Goal: Transaction & Acquisition: Purchase product/service

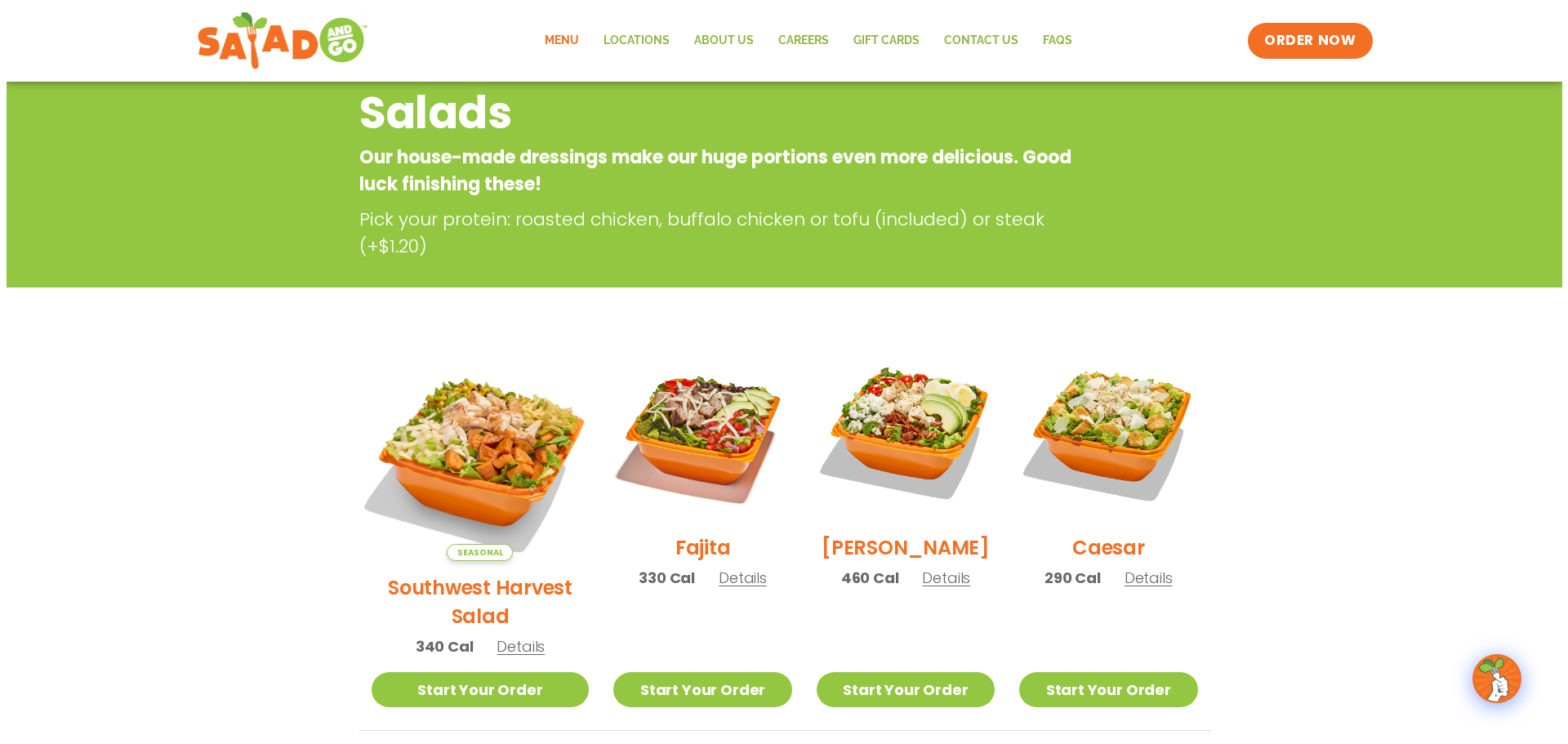
scroll to position [246, 0]
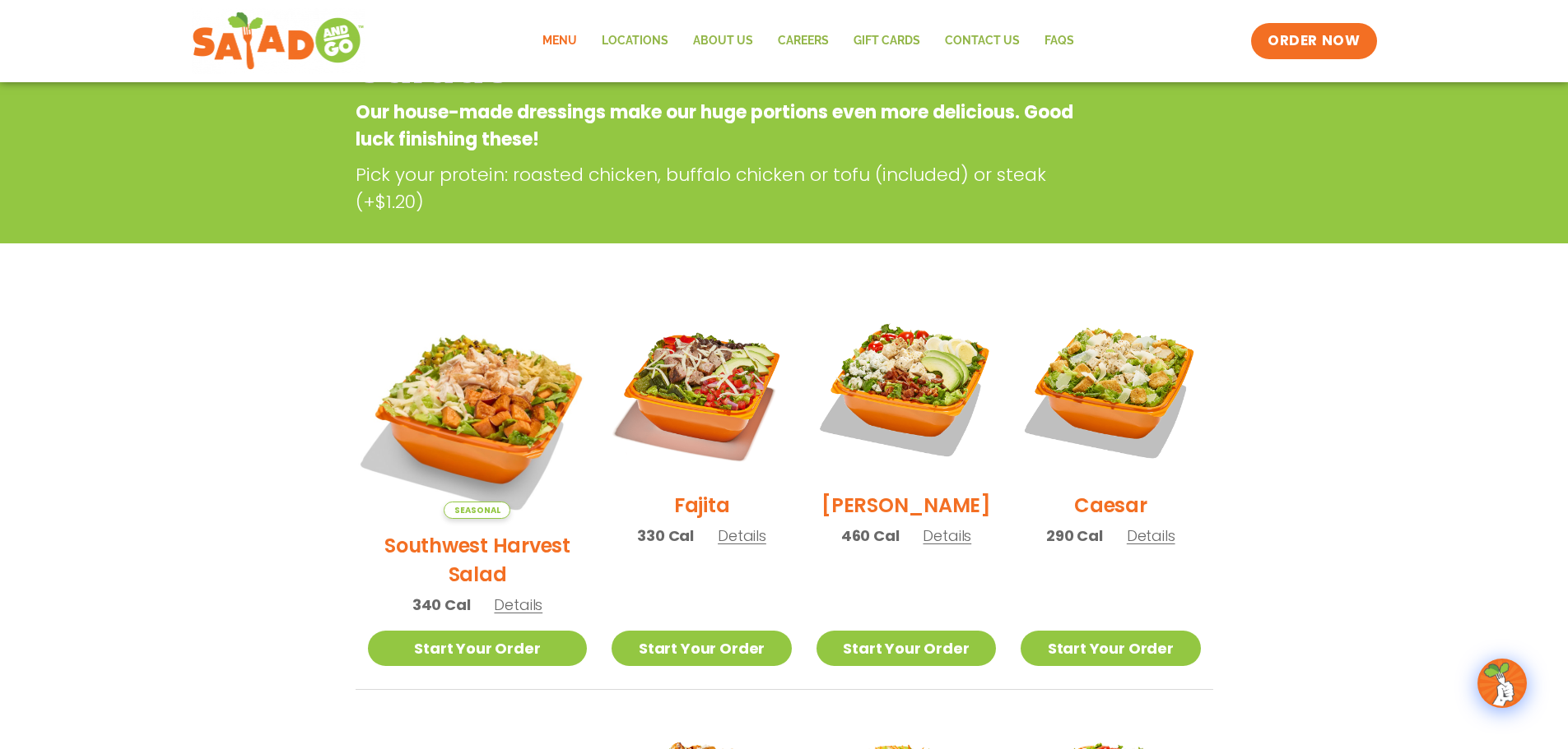
click at [491, 419] on img at bounding box center [477, 409] width 258 height 257
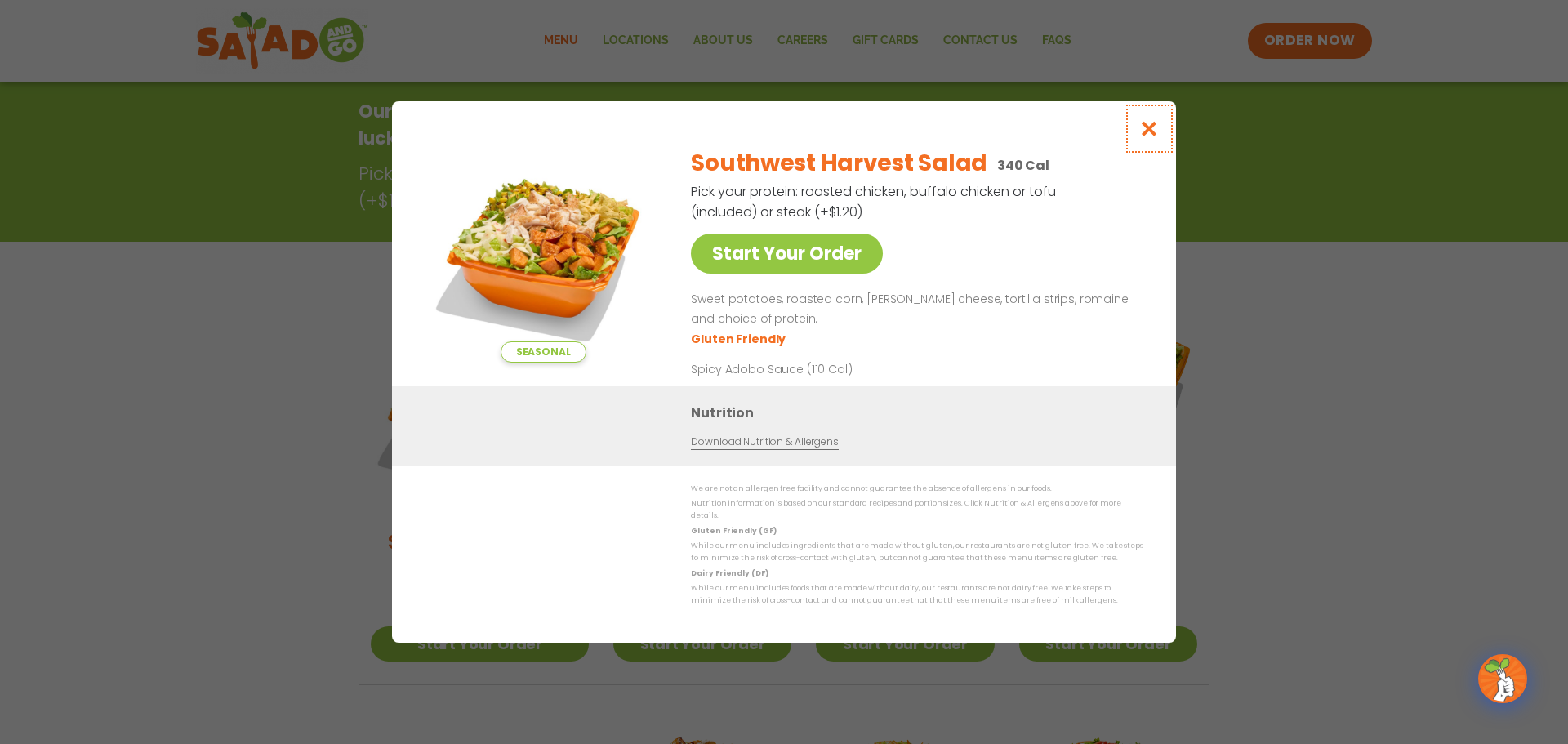
click at [1162, 138] on button "Close modal" at bounding box center [1149, 128] width 53 height 55
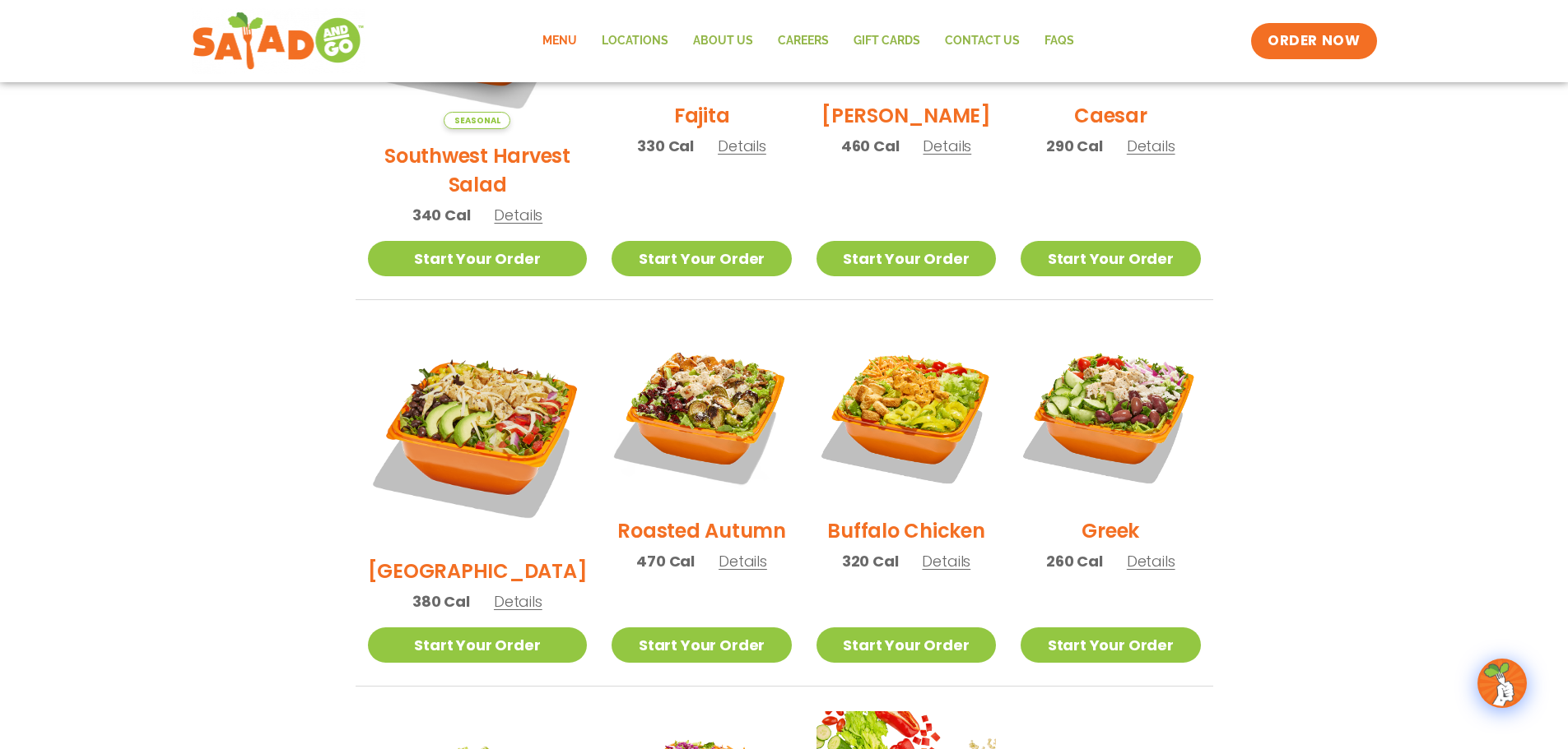
scroll to position [675, 0]
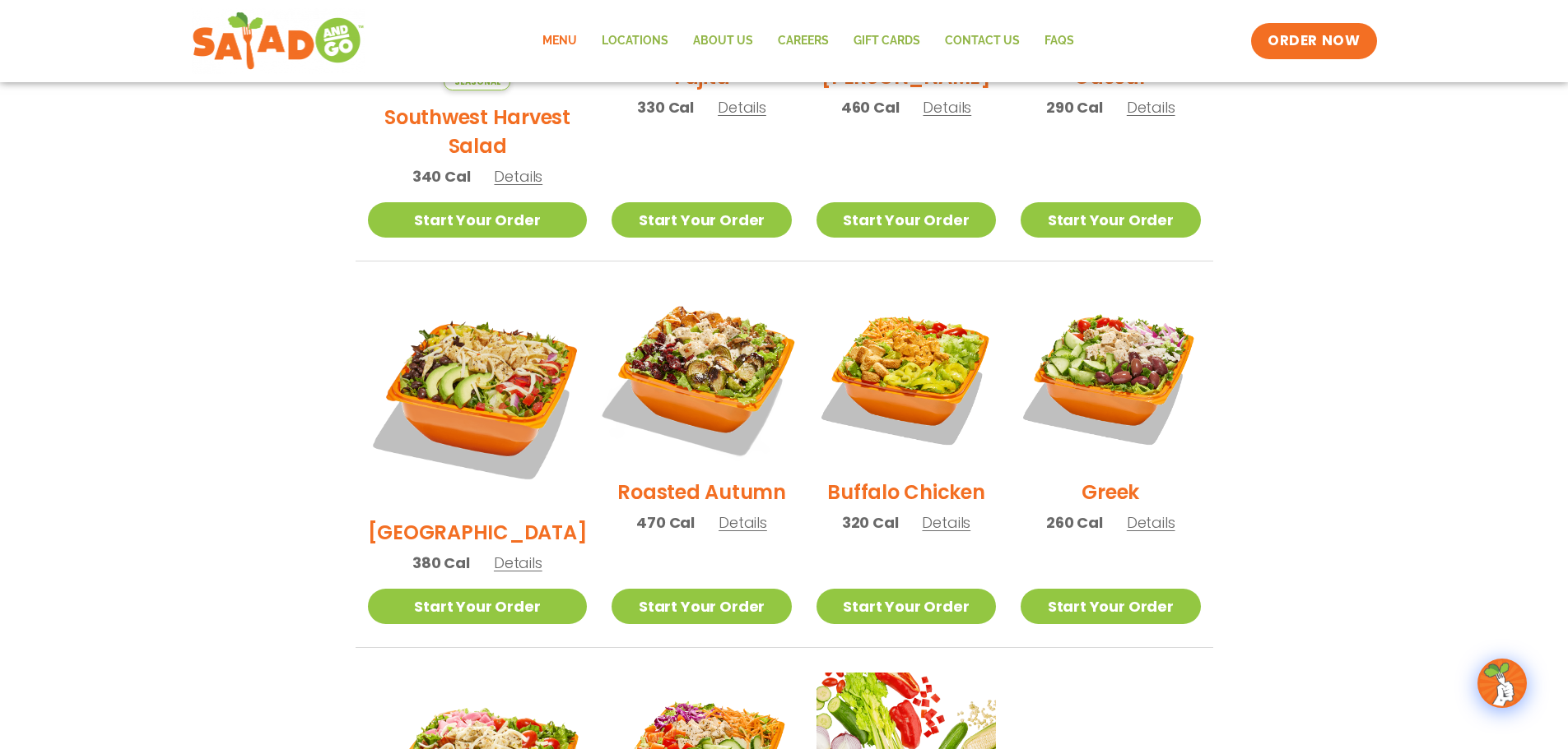
click at [720, 360] on img at bounding box center [701, 375] width 211 height 211
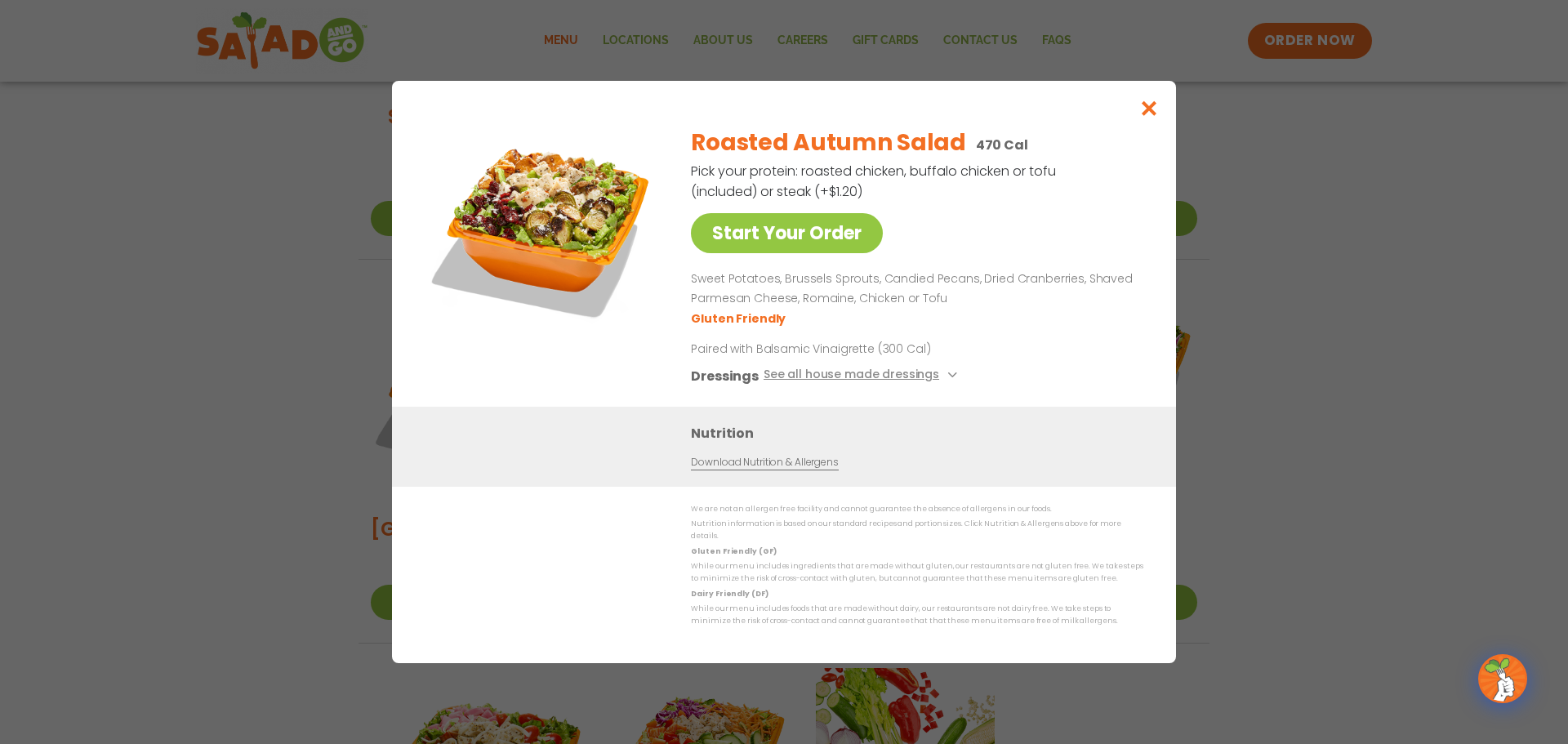
click at [259, 361] on div "Start Your Order Roasted Autumn Salad 470 Cal Pick your protein: roasted chicke…" at bounding box center [784, 372] width 1568 height 744
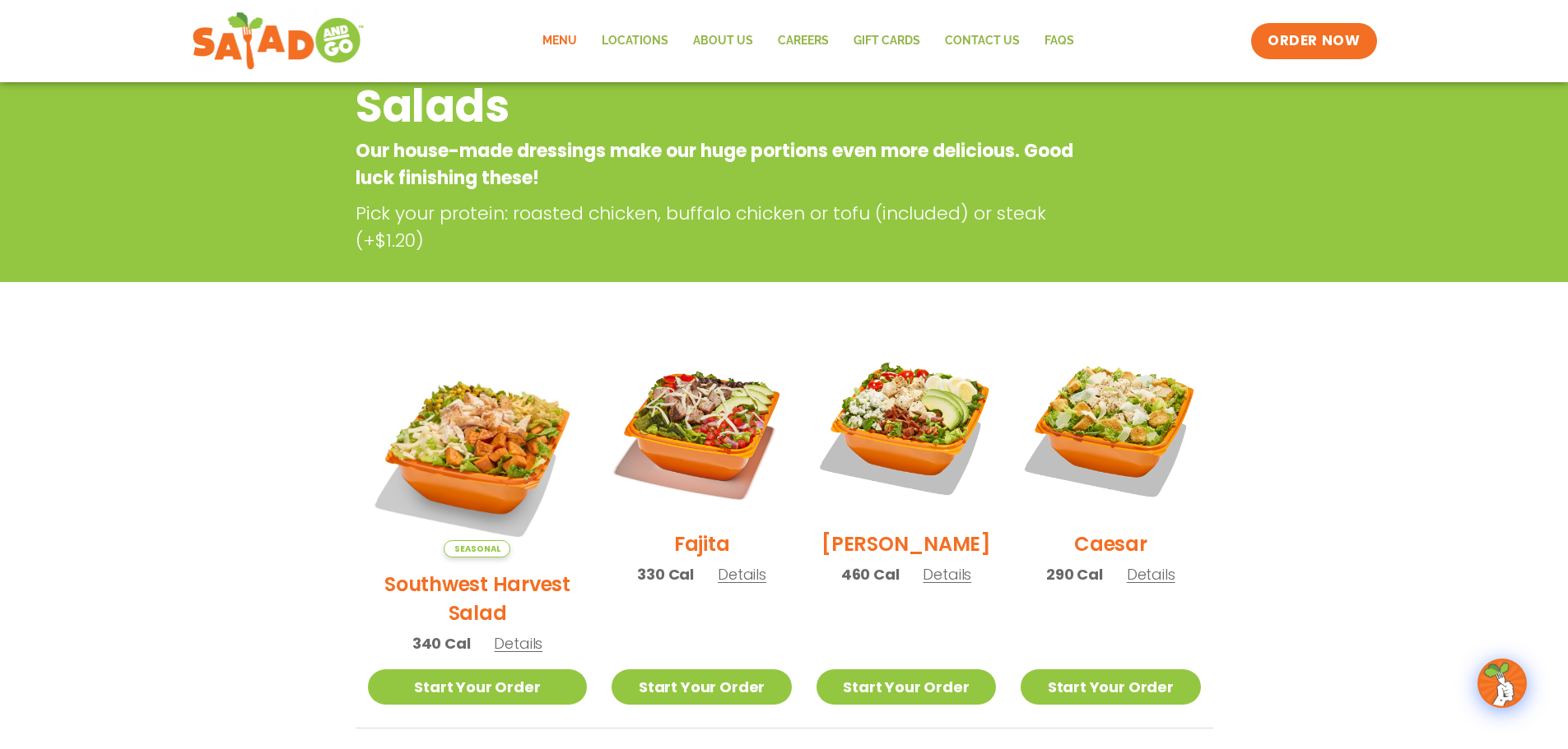
scroll to position [0, 0]
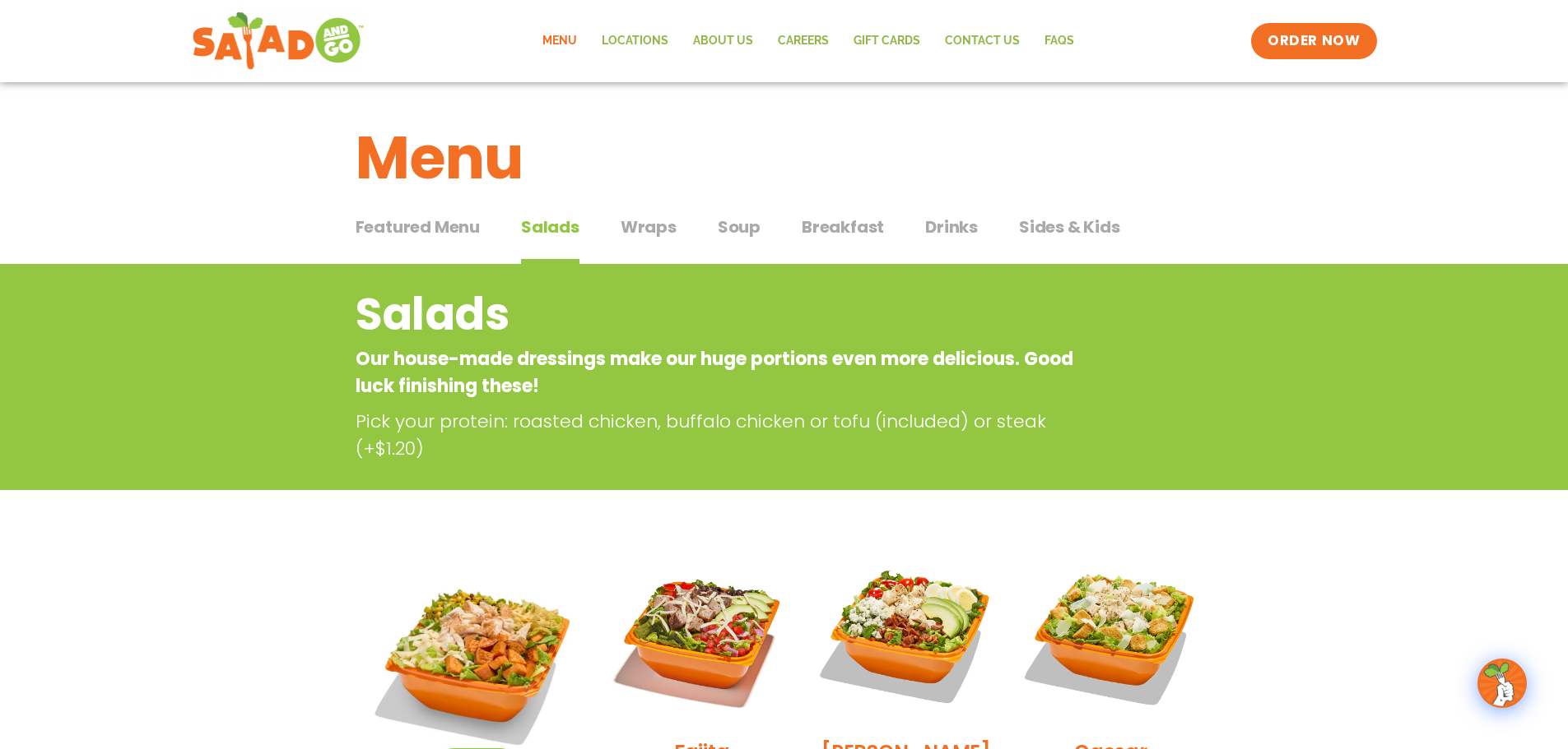
click at [460, 234] on span "Featured Menu" at bounding box center [418, 227] width 125 height 24
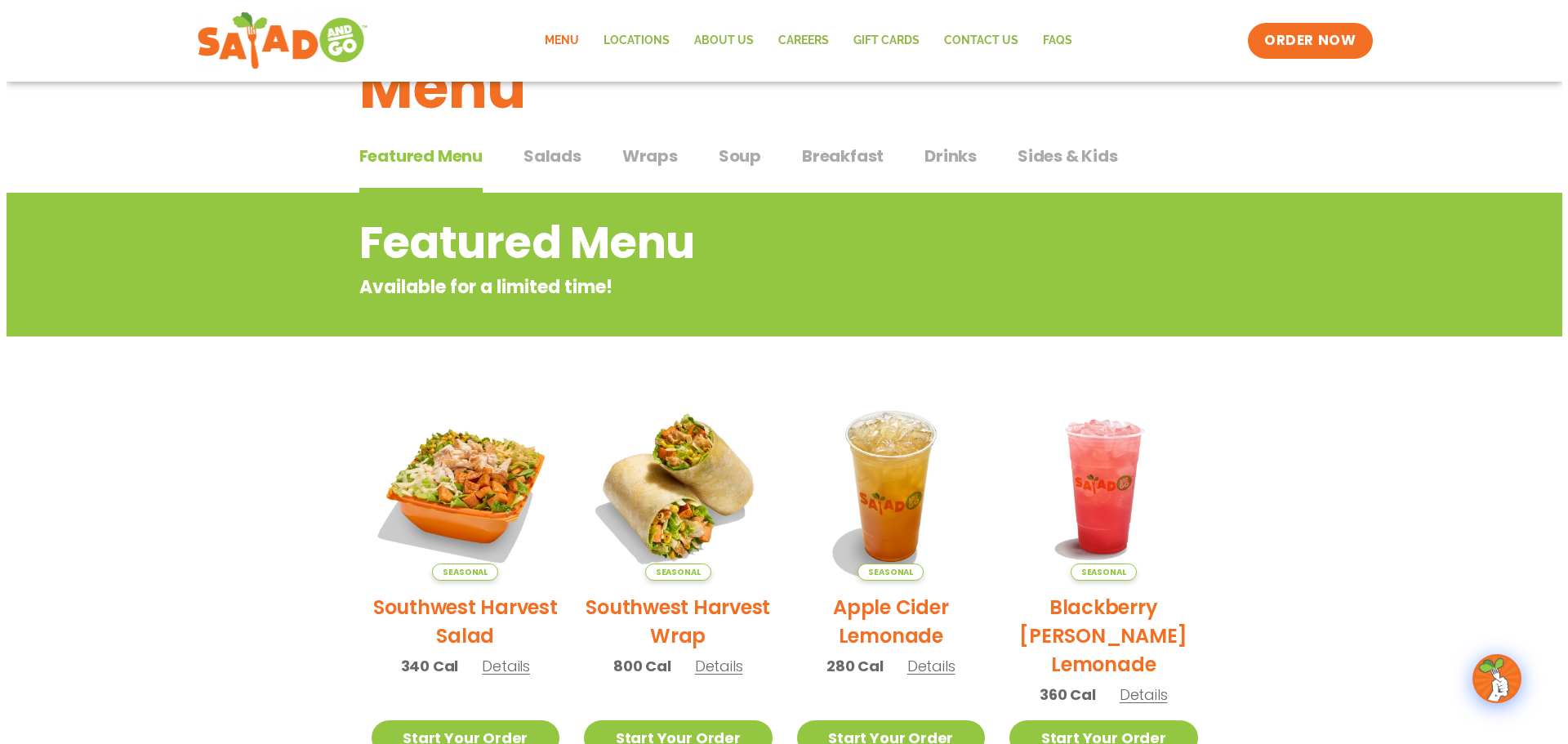
scroll to position [164, 0]
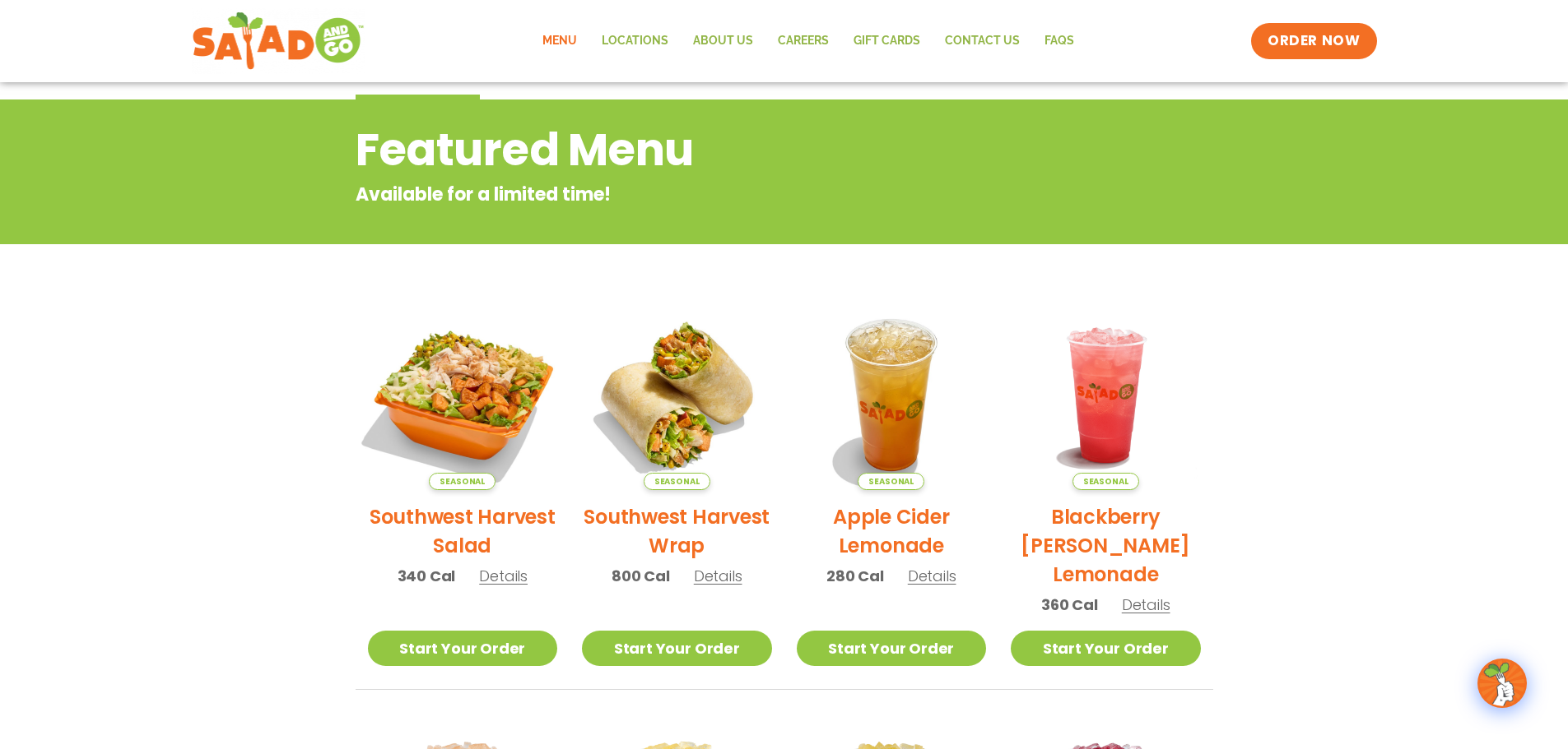
click at [470, 404] on img at bounding box center [462, 395] width 223 height 223
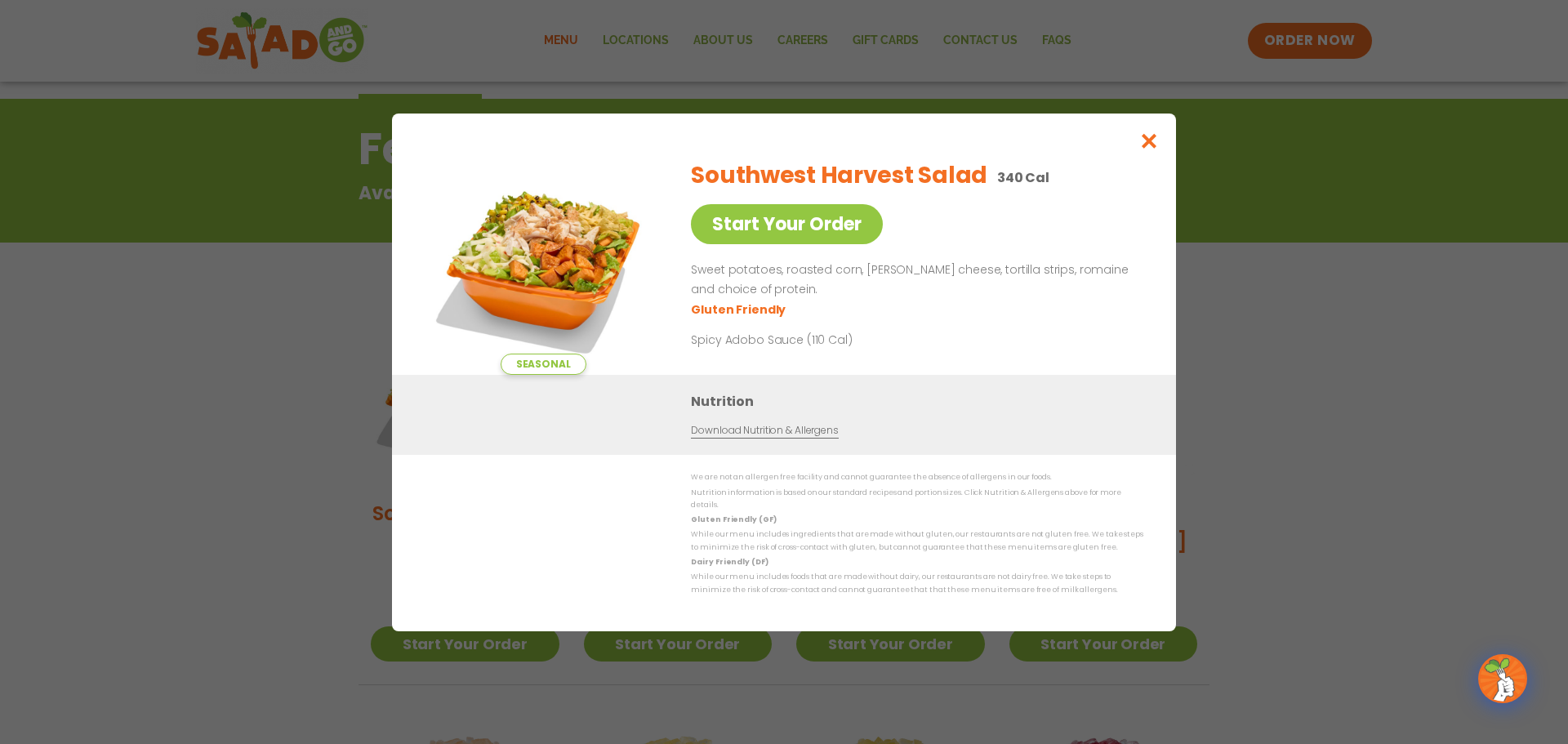
click at [227, 417] on div "Seasonal Start Your Order Southwest Harvest Salad 340 Cal Start Your Order Swee…" at bounding box center [784, 372] width 1568 height 744
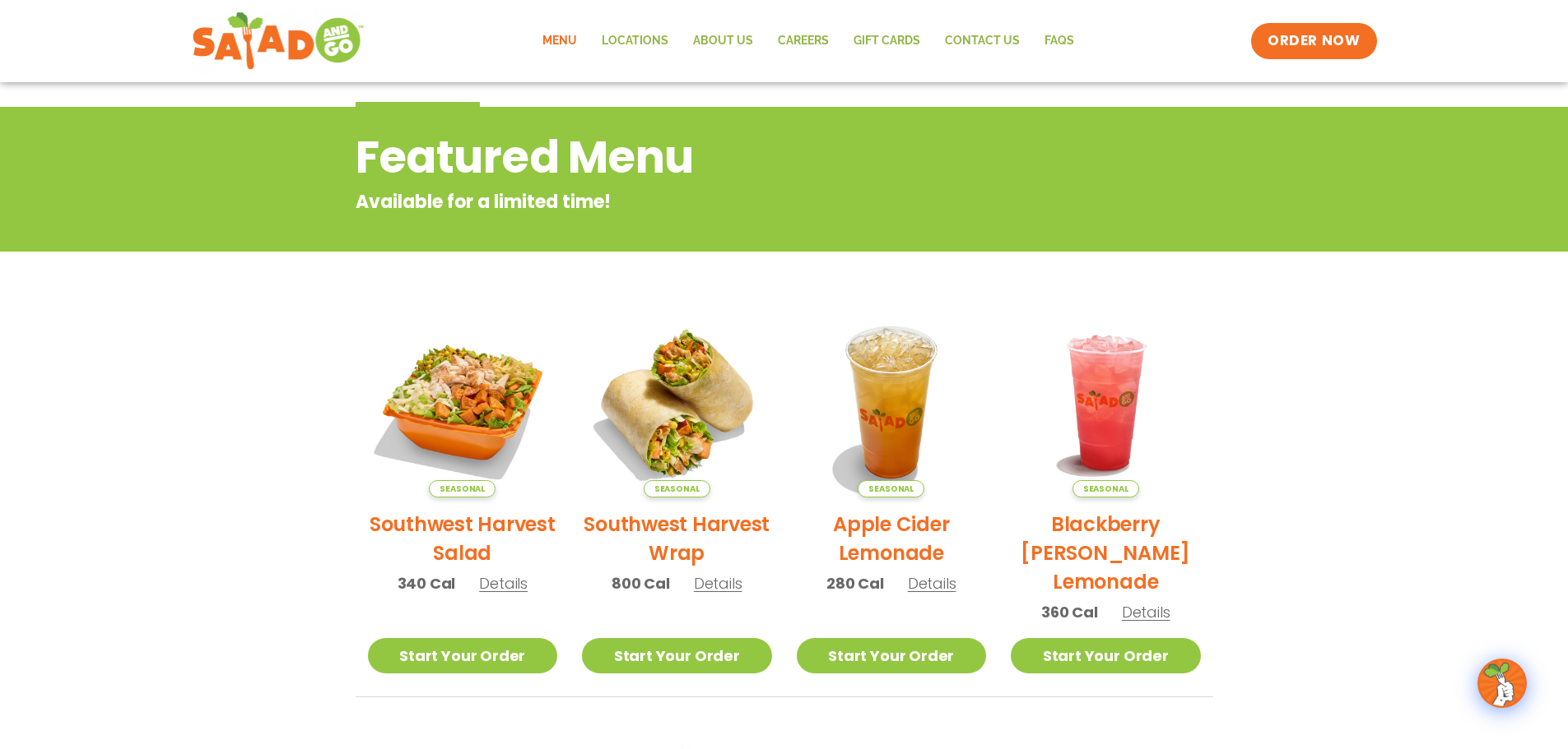
scroll to position [0, 0]
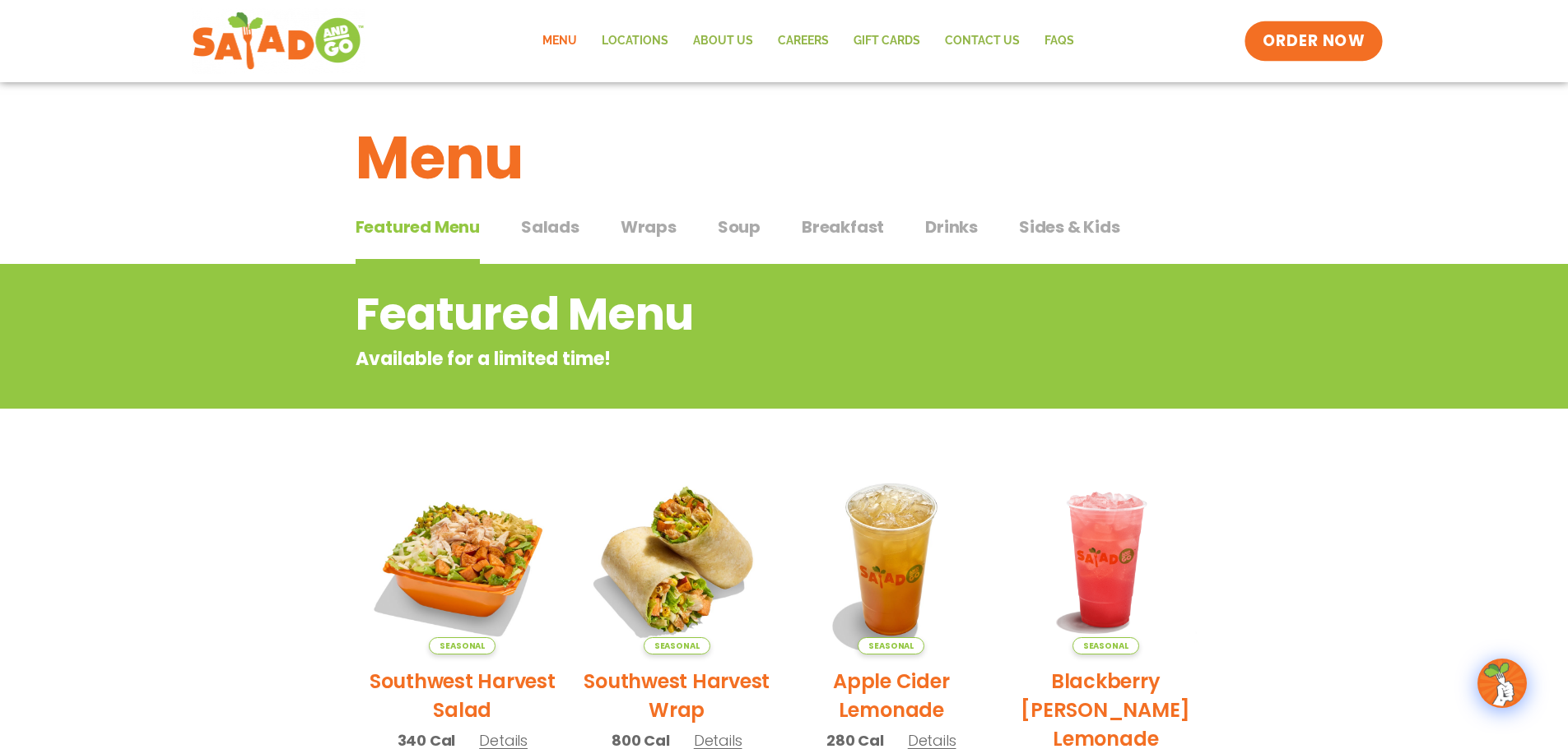
click at [1320, 52] on link "ORDER NOW" at bounding box center [1313, 41] width 139 height 39
